Goal: Transaction & Acquisition: Download file/media

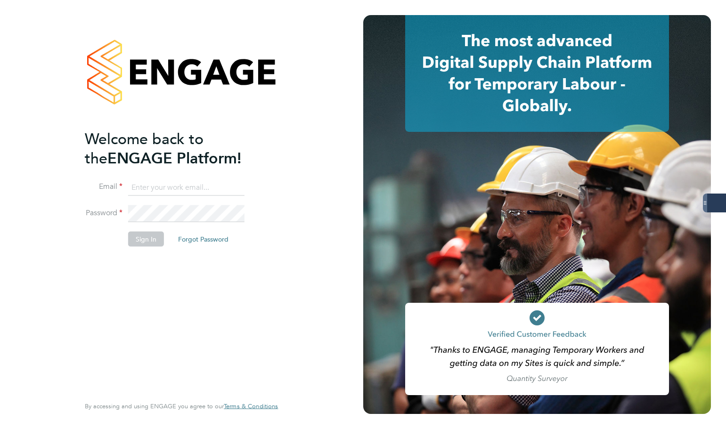
click at [182, 194] on input at bounding box center [186, 187] width 116 height 17
type input "samantha.dix@servicecare.org.uk"
click at [234, 212] on keeper-lock "Open Keeper Popup" at bounding box center [235, 213] width 11 height 11
click at [152, 238] on button "Sign In" at bounding box center [146, 238] width 36 height 15
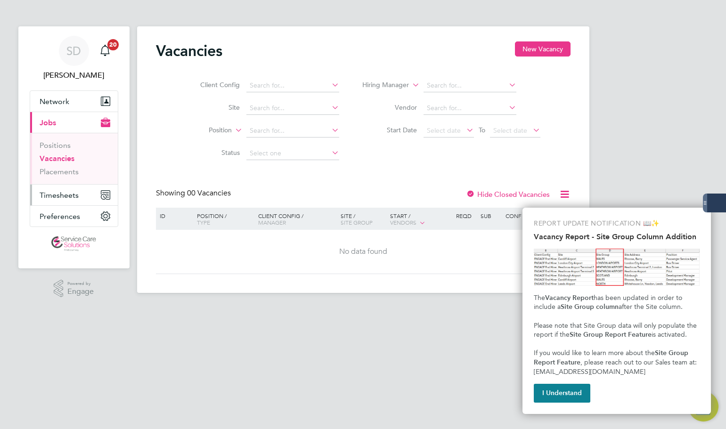
click at [81, 194] on button "Timesheets" at bounding box center [74, 195] width 88 height 21
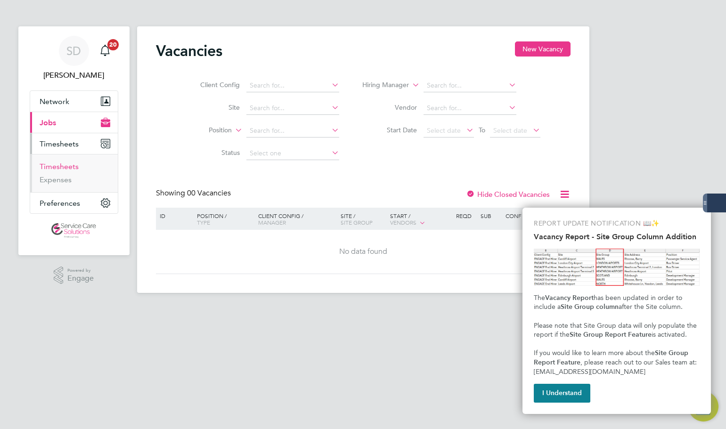
click at [55, 163] on link "Timesheets" at bounding box center [59, 166] width 39 height 9
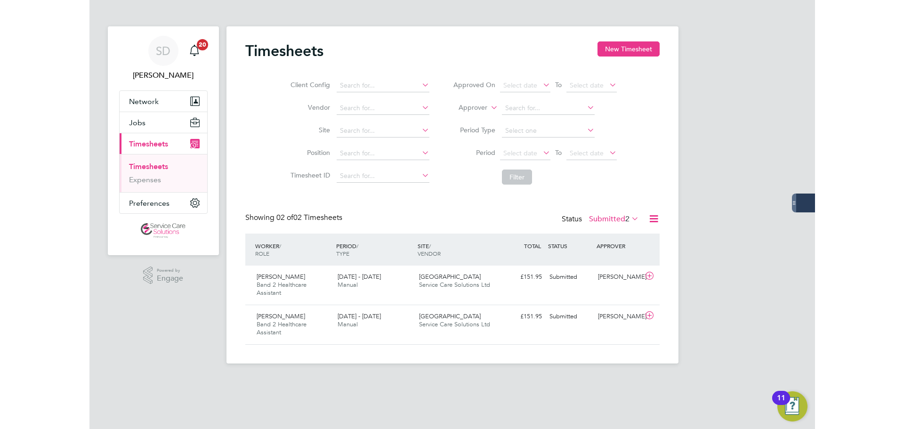
scroll to position [24, 82]
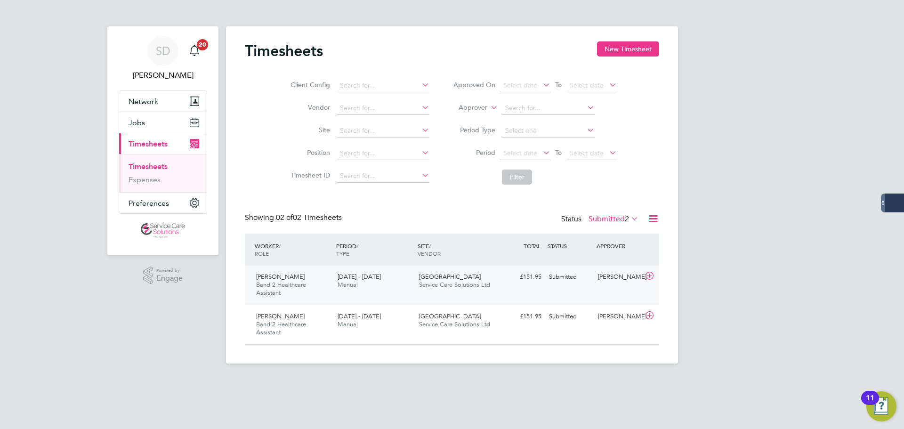
click at [512, 288] on div "Hakeem Ajayi Band 2 Healthcare Assistant 15 - 21 Sep 2025 15 - 21 Sep 2025 Manu…" at bounding box center [452, 285] width 414 height 39
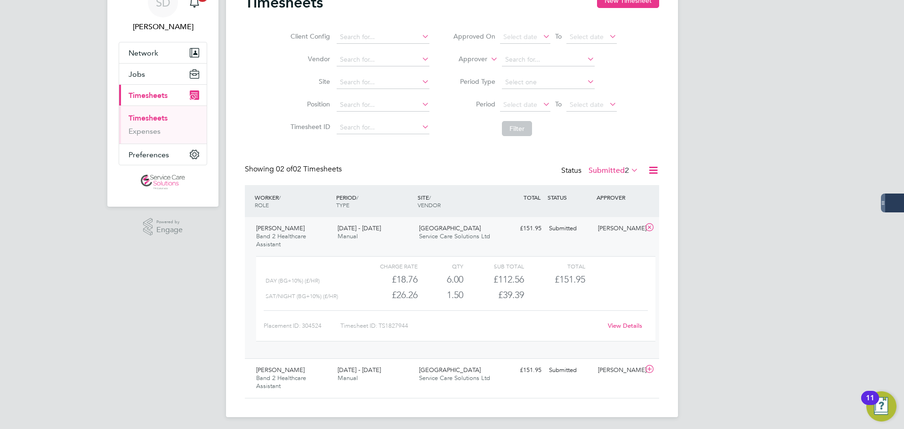
scroll to position [52, 0]
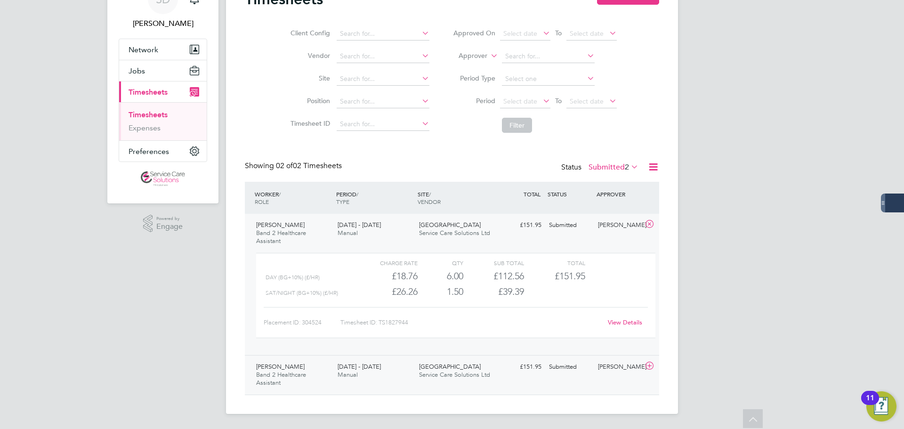
click at [500, 371] on div "£151.95 Submitted" at bounding box center [520, 367] width 49 height 16
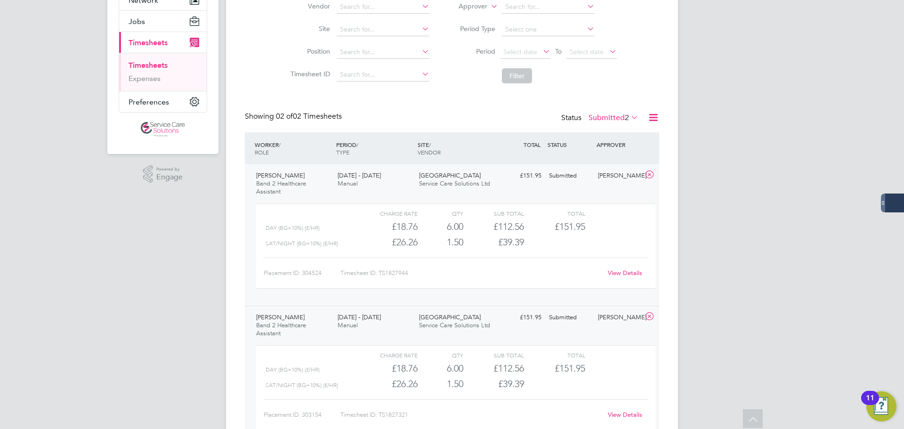
scroll to position [146, 0]
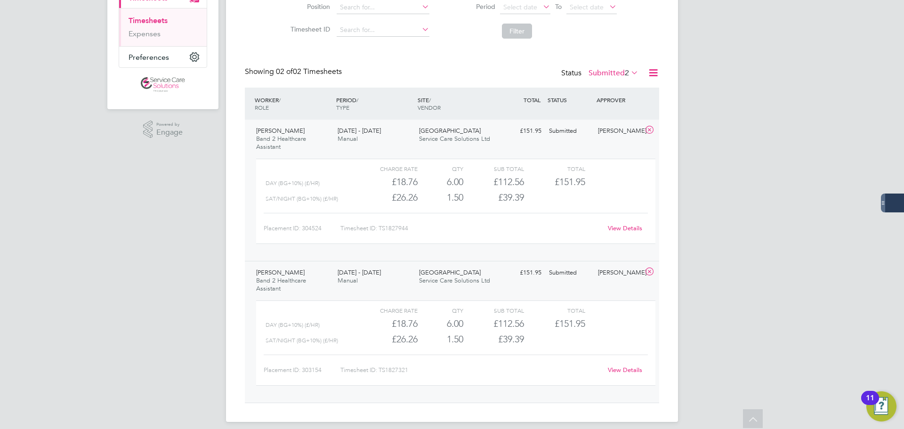
click at [620, 229] on link "View Details" at bounding box center [625, 228] width 34 height 8
click at [624, 369] on link "View Details" at bounding box center [625, 370] width 34 height 8
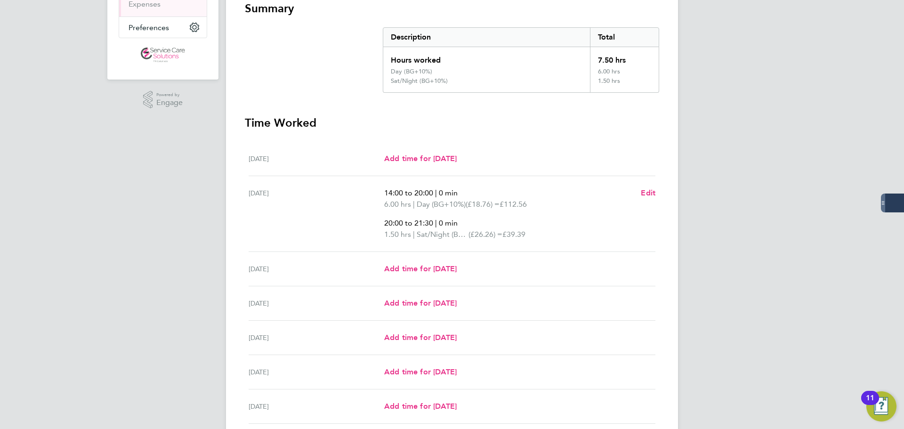
scroll to position [235, 0]
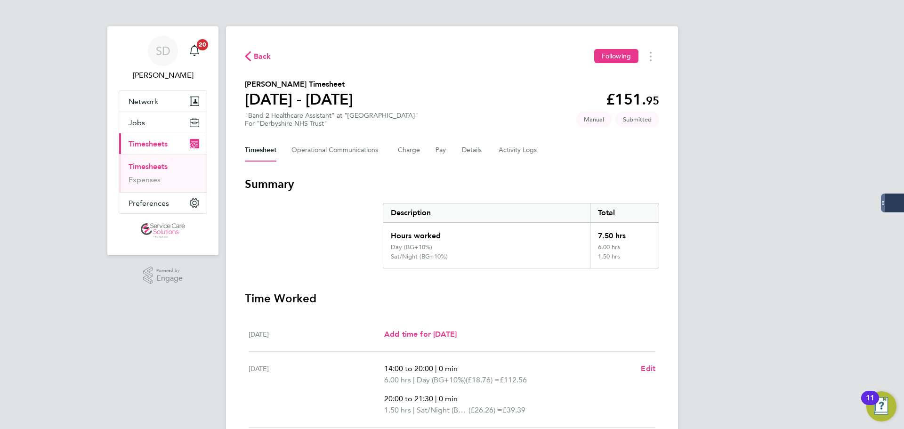
click at [753, 235] on div "SD Samantha Dix Notifications 20 Applications: Network Businesses Sites Workers…" at bounding box center [452, 341] width 904 height 682
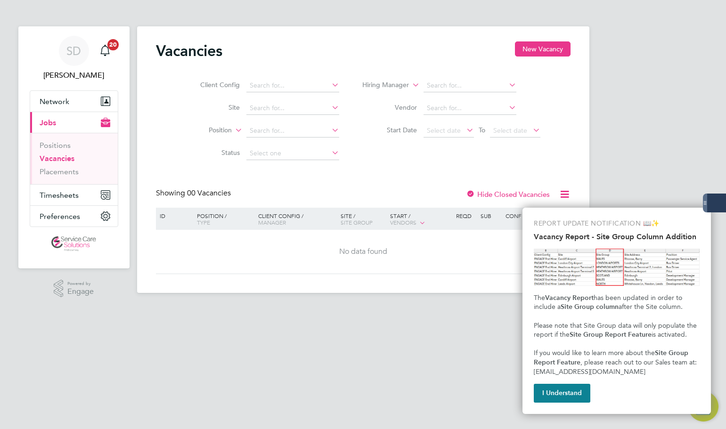
click at [363, 308] on html "SD Samantha Dix Notifications 20 Applications: Network Businesses Sites Workers…" at bounding box center [363, 154] width 726 height 308
click at [71, 195] on span "Timesheets" at bounding box center [59, 195] width 39 height 9
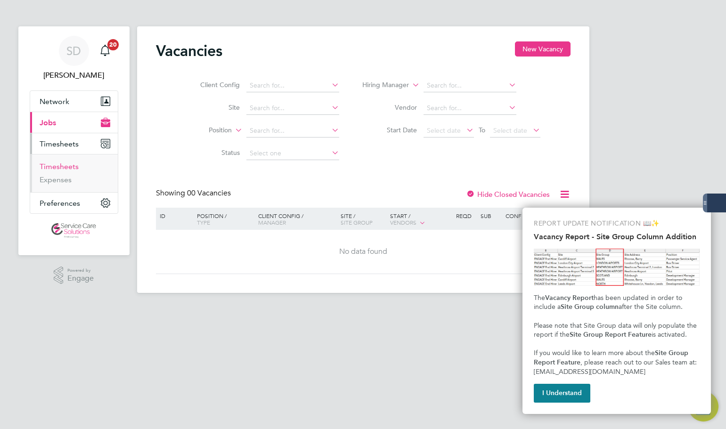
click at [65, 168] on link "Timesheets" at bounding box center [59, 166] width 39 height 9
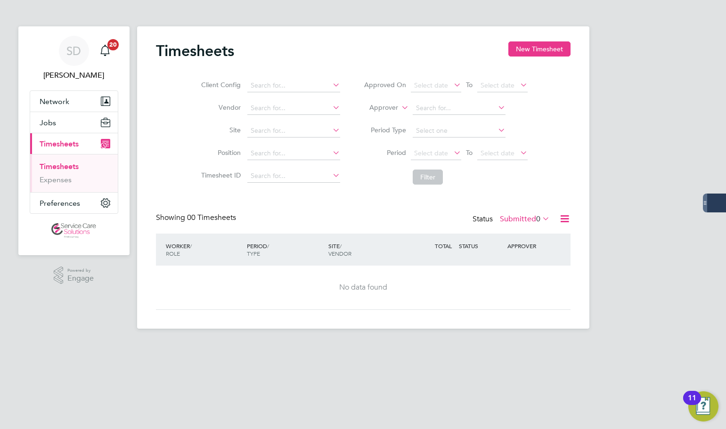
click at [512, 220] on label "Submitted 0" at bounding box center [525, 218] width 50 height 9
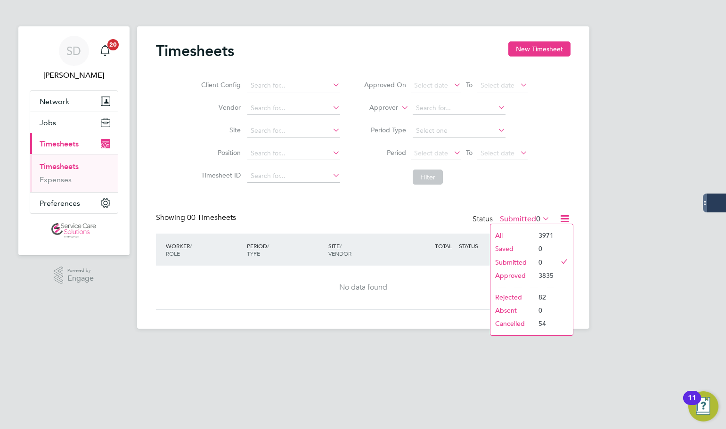
click at [505, 271] on li "Approved" at bounding box center [511, 275] width 43 height 13
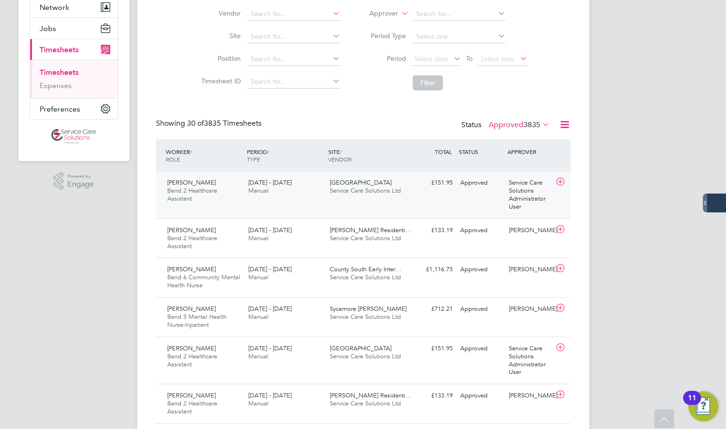
click at [426, 198] on div "Hakeem Ajayi Band 2 Healthcare Assistant 15 - 21 Sep 2025 15 - 21 Sep 2025 Manu…" at bounding box center [363, 194] width 414 height 47
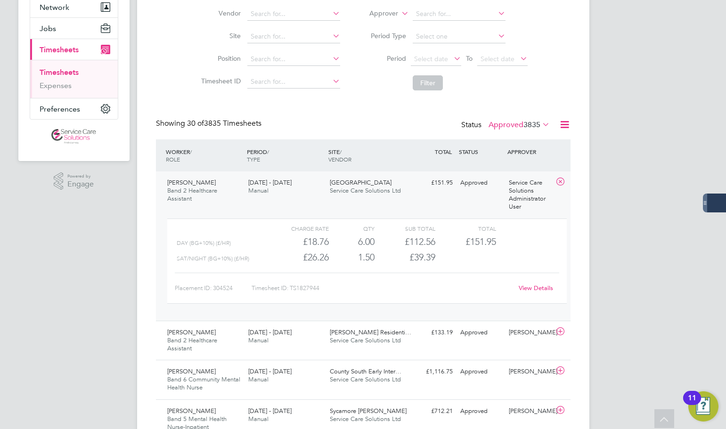
click at [532, 285] on link "View Details" at bounding box center [535, 288] width 34 height 8
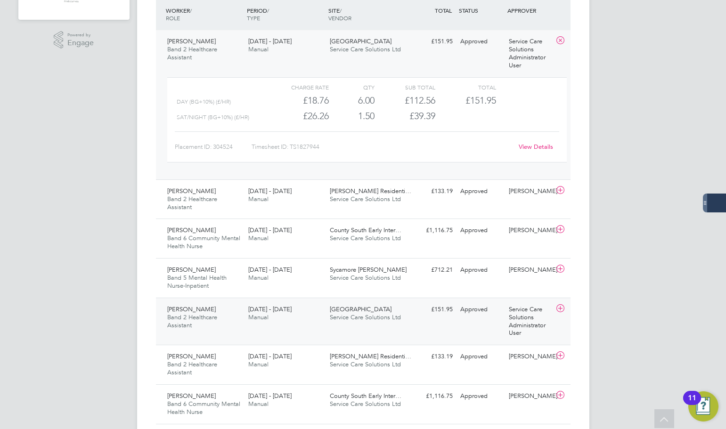
click at [489, 317] on div "Judith Nwafor Band 2 Healthcare Assistant 15 - 21 Sep 2025 15 - 21 Sep 2025 Man…" at bounding box center [363, 322] width 414 height 48
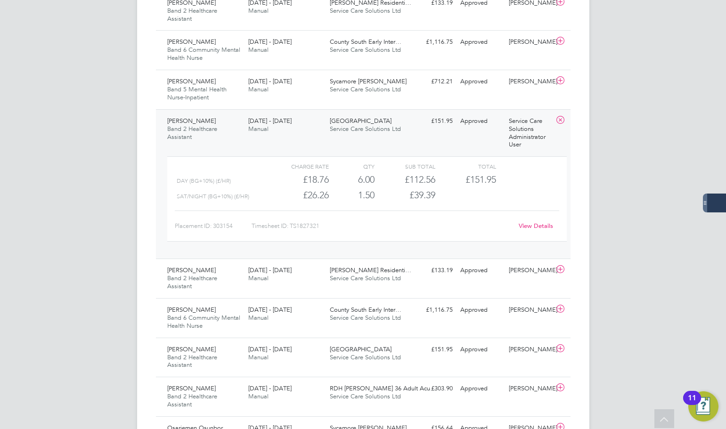
click at [525, 223] on link "View Details" at bounding box center [535, 226] width 34 height 8
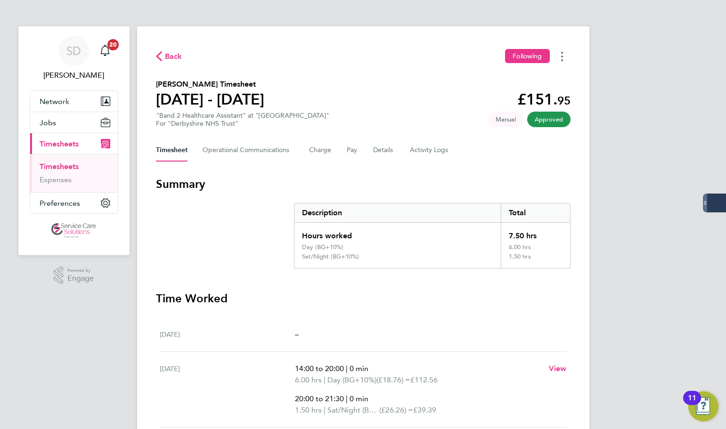
click at [561, 54] on icon "Timesheets Menu" at bounding box center [562, 56] width 2 height 9
click at [520, 73] on link "Download timesheet" at bounding box center [513, 77] width 113 height 19
click at [66, 147] on span "Timesheets" at bounding box center [59, 143] width 39 height 9
click at [561, 58] on icon "Timesheets Menu" at bounding box center [562, 56] width 2 height 9
click at [505, 79] on link "Download timesheet" at bounding box center [513, 77] width 113 height 19
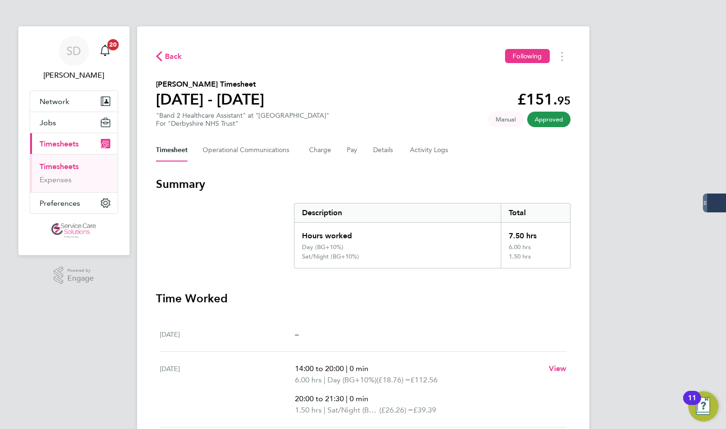
drag, startPoint x: 636, startPoint y: 61, endPoint x: 659, endPoint y: 61, distance: 23.1
click at [636, 62] on div "SD [PERSON_NAME] Notifications 20 Applications: Network Businesses Sites Worker…" at bounding box center [363, 318] width 726 height 637
